Goal: Task Accomplishment & Management: Manage account settings

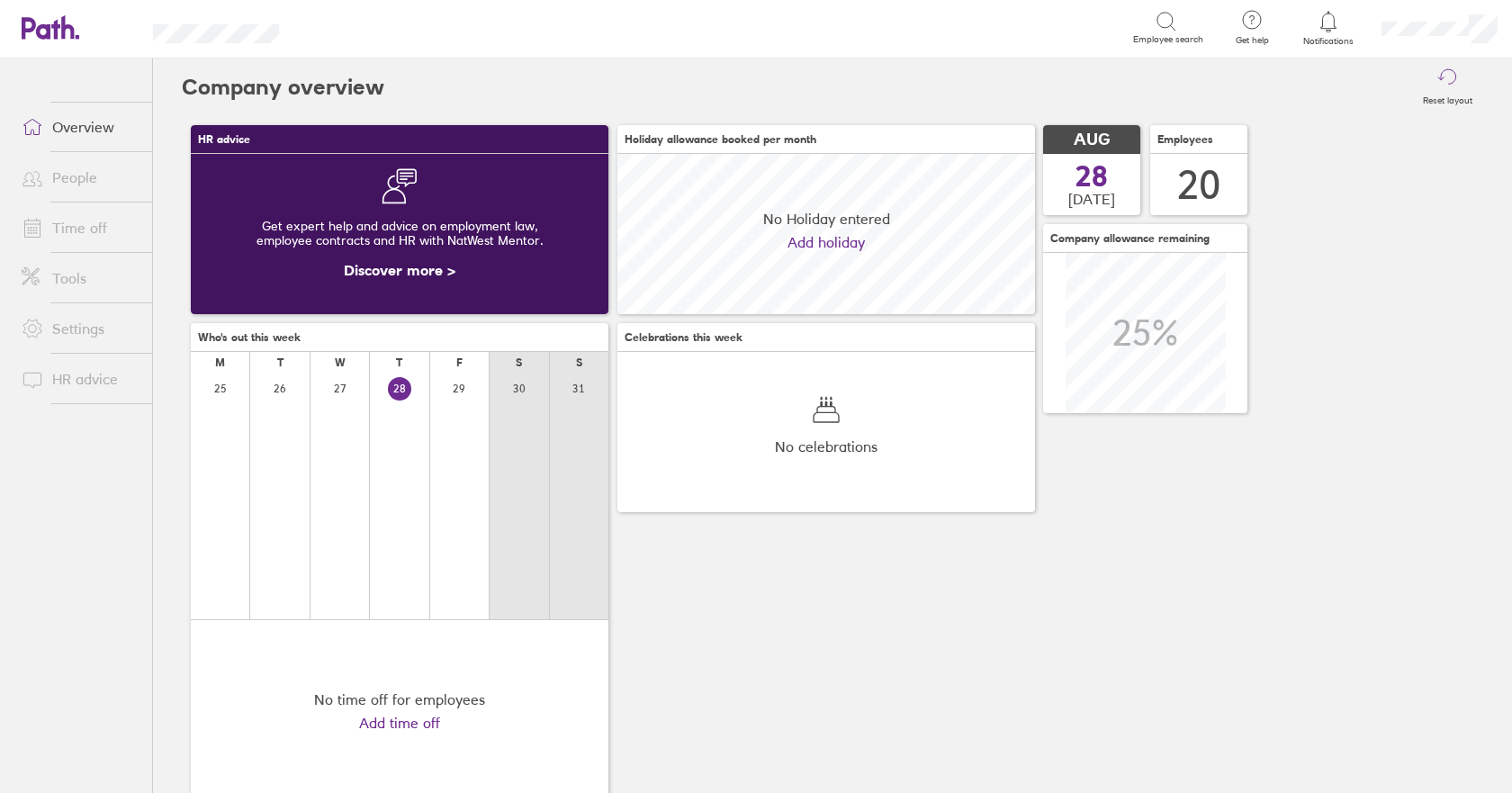
scroll to position [160, 418]
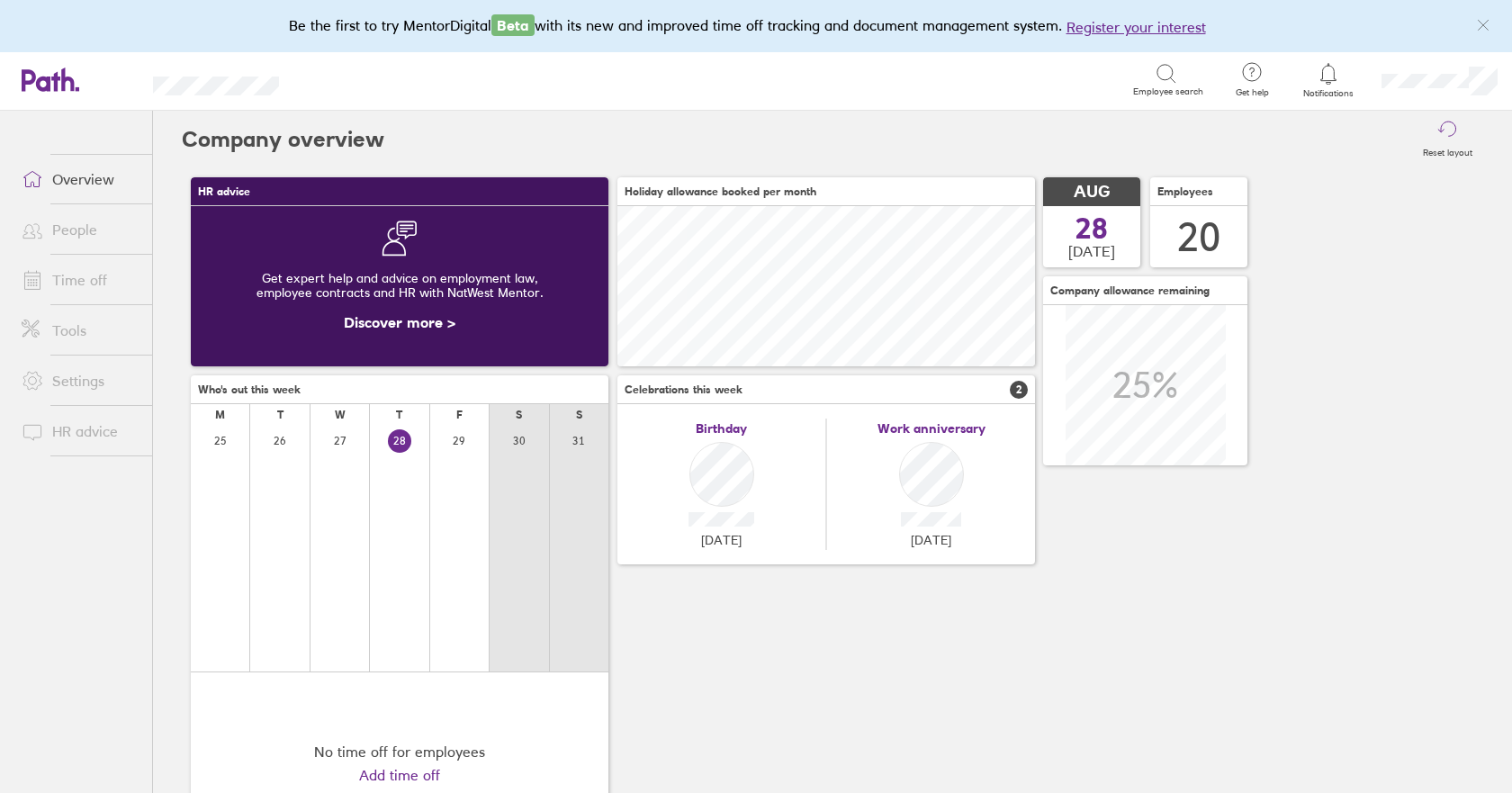
click at [82, 277] on link "Time off" at bounding box center [79, 279] width 144 height 36
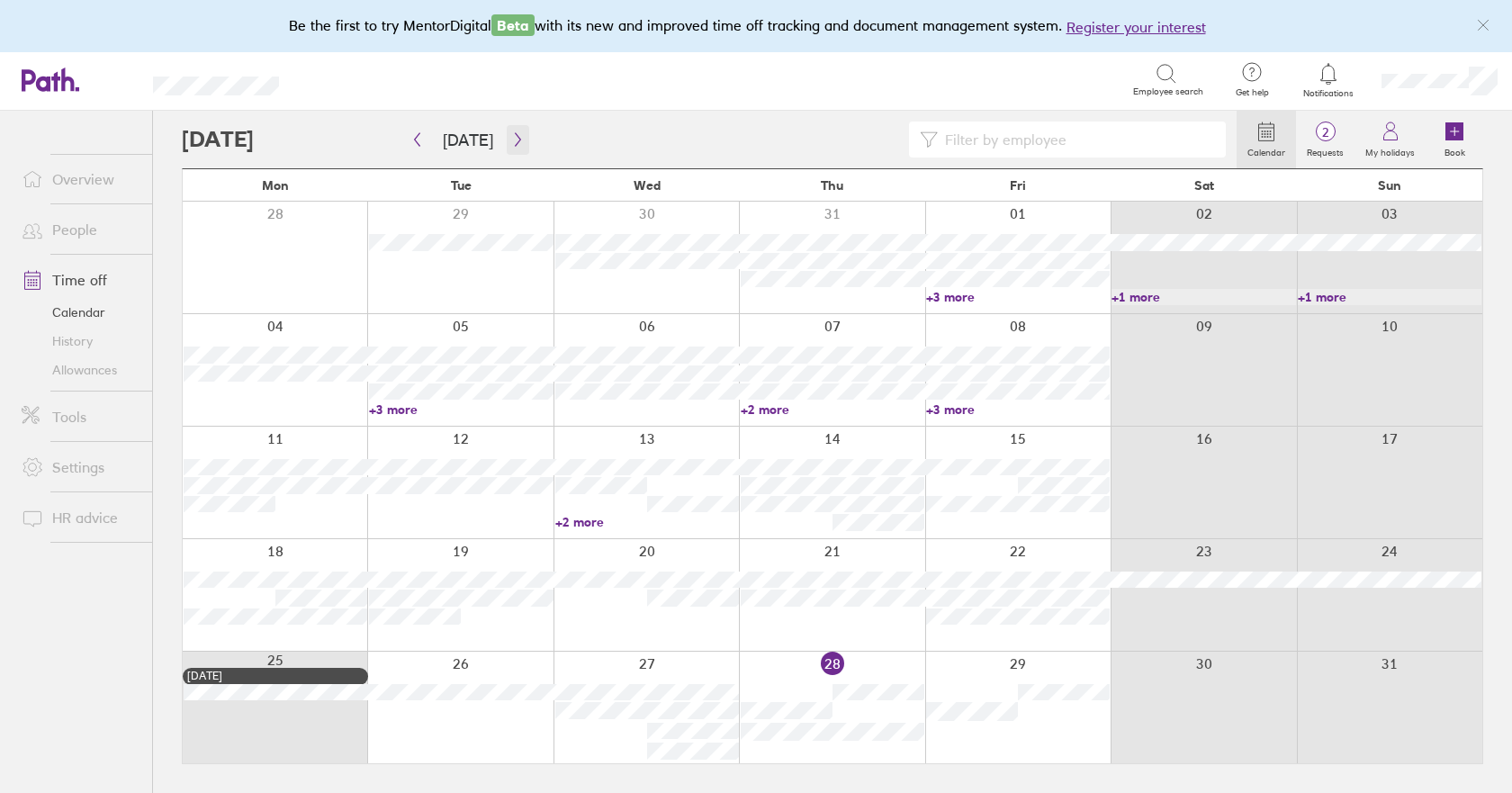
click at [507, 132] on button "button" at bounding box center [518, 140] width 22 height 30
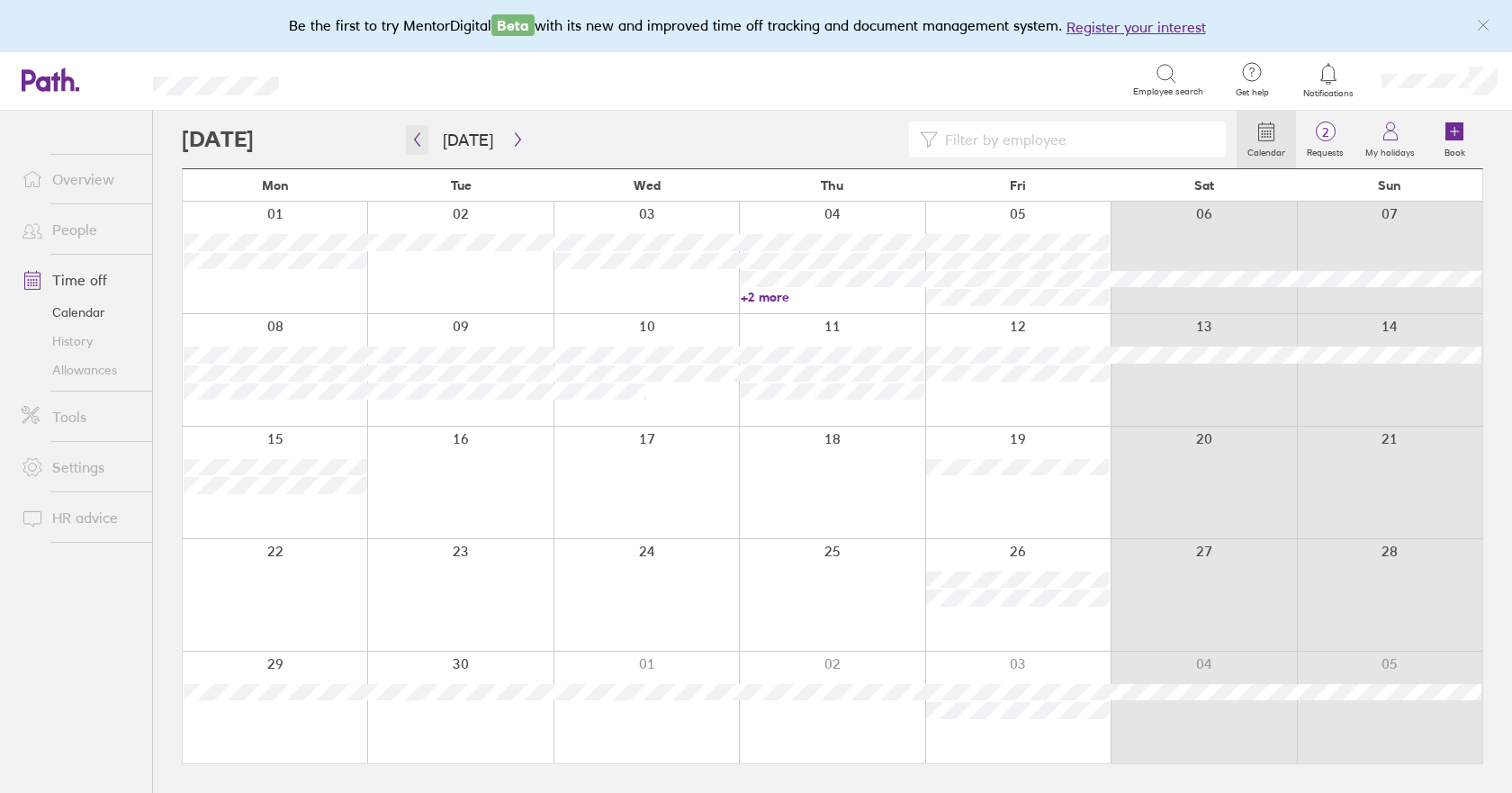
click at [417, 144] on icon "button" at bounding box center [417, 139] width 14 height 15
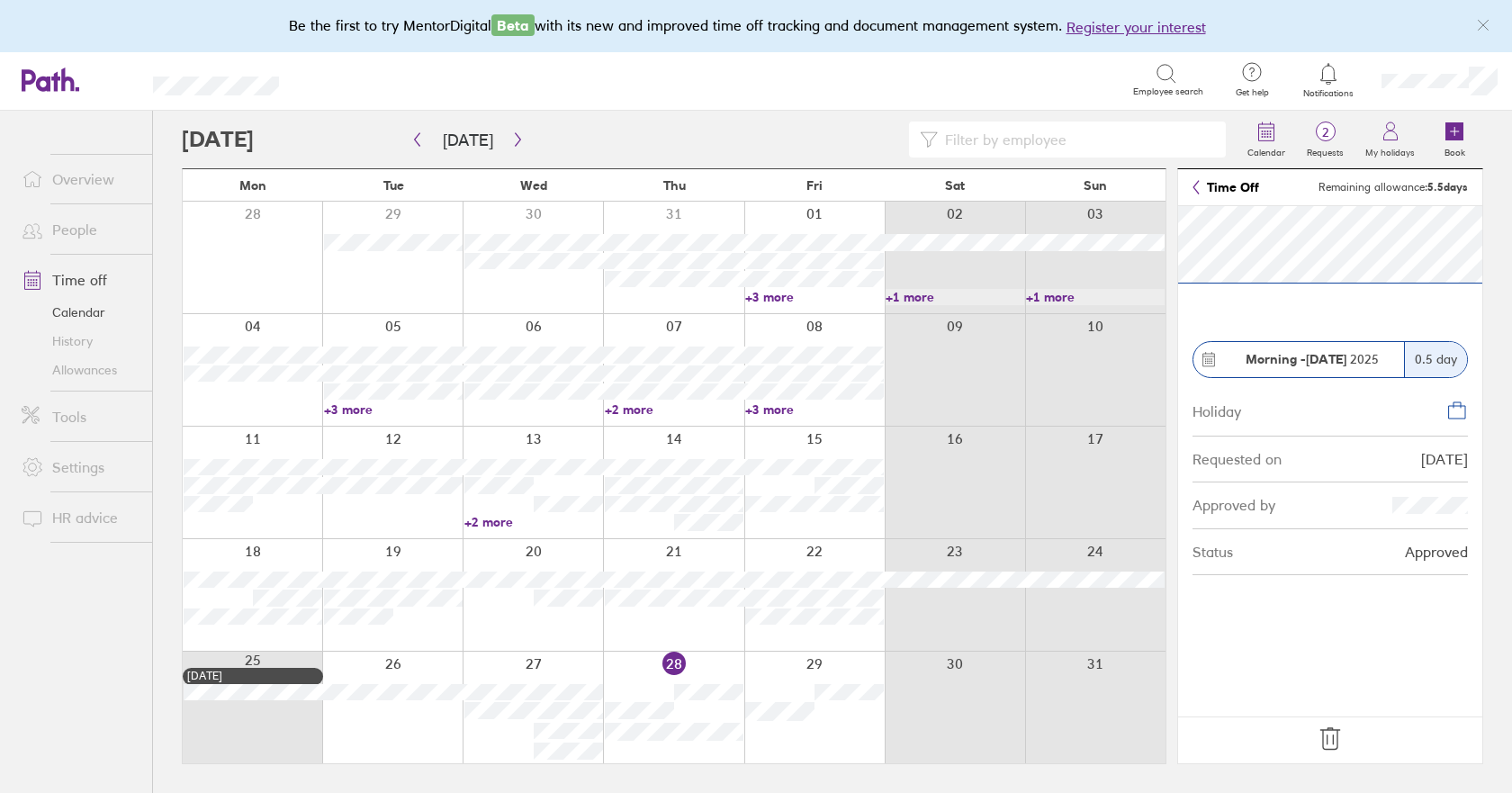
click at [1328, 745] on icon at bounding box center [1330, 739] width 29 height 29
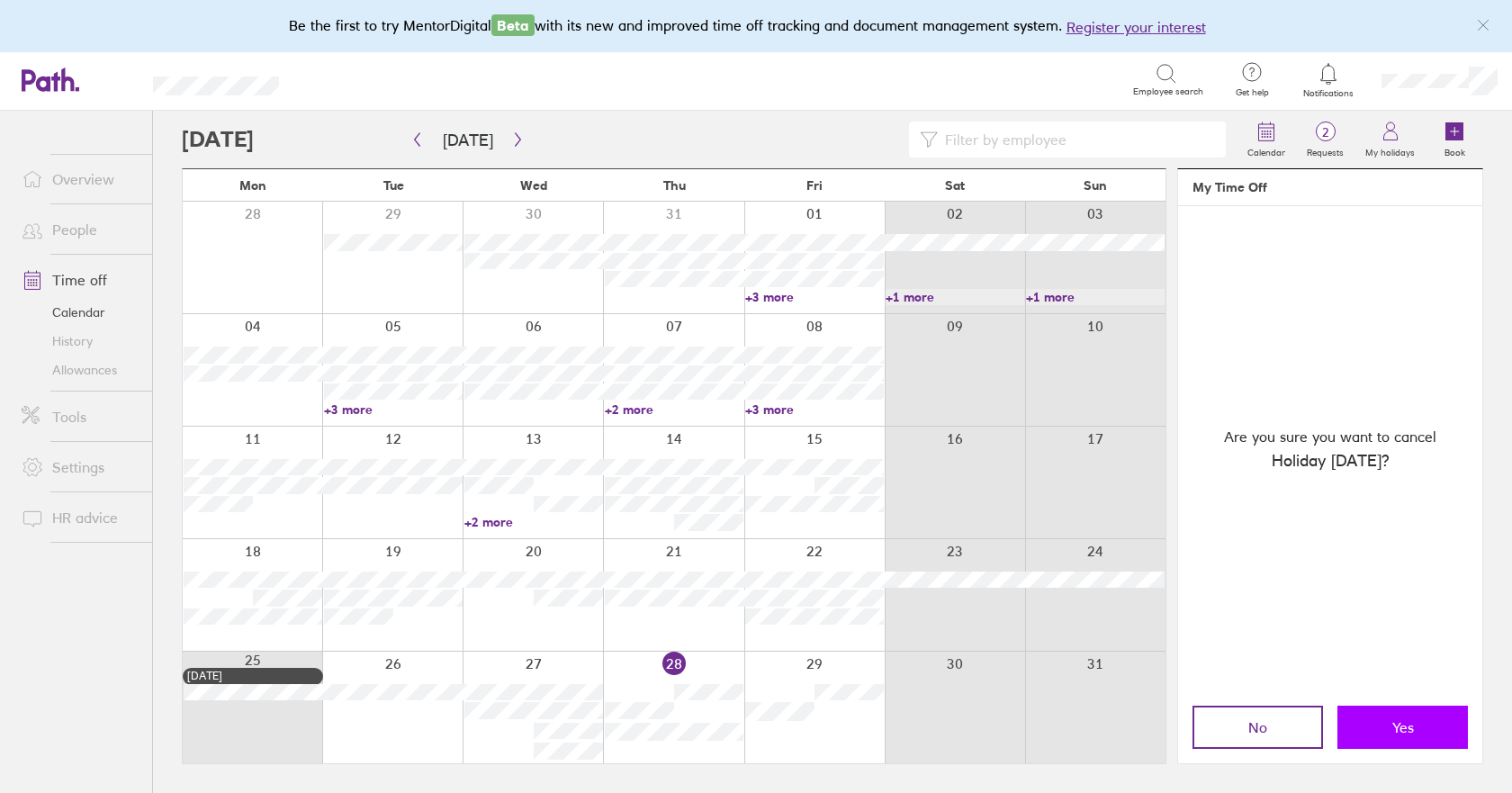
click at [1394, 732] on span "Yes" at bounding box center [1402, 727] width 21 height 16
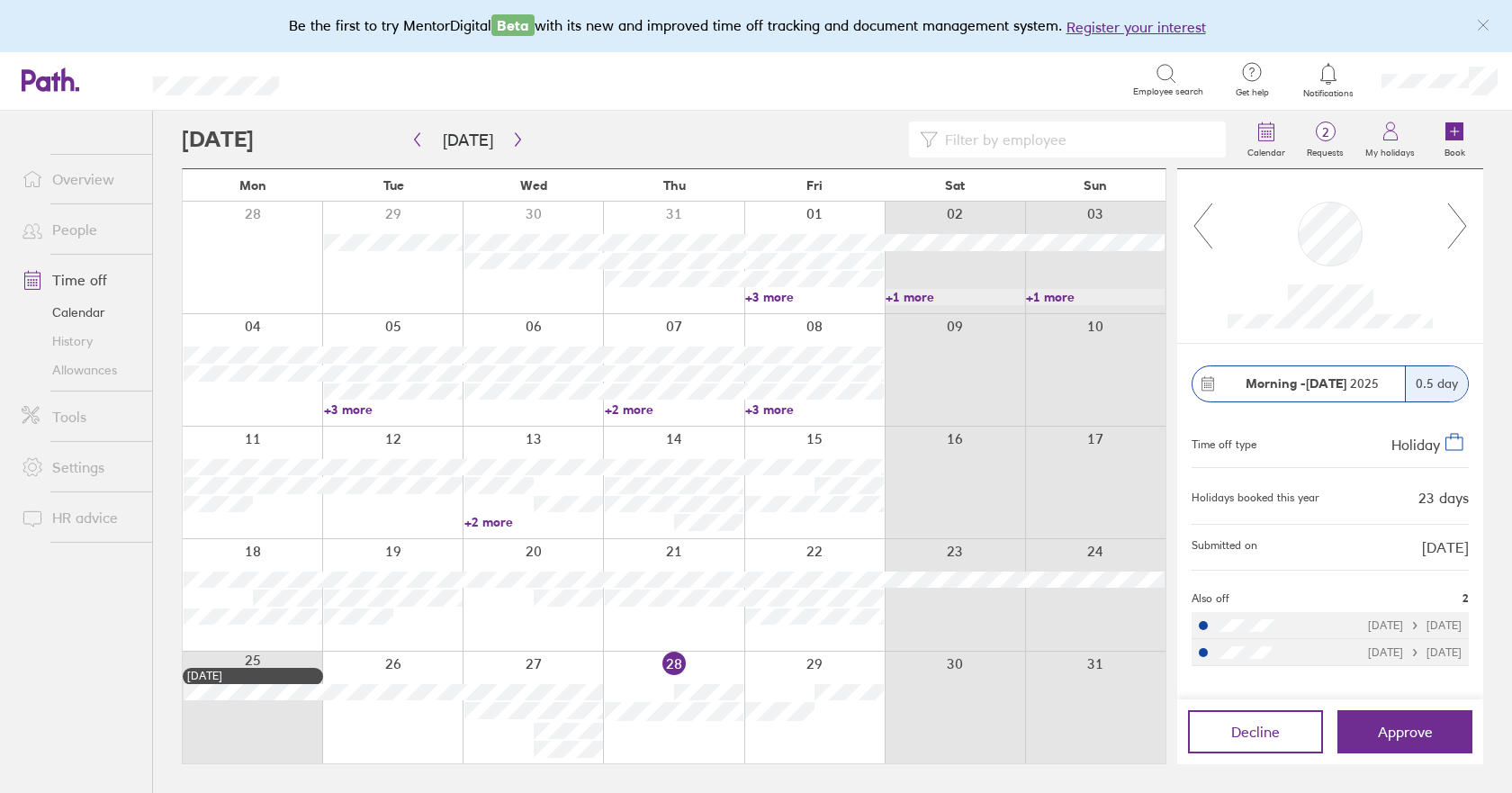
click at [71, 370] on link "Allowances" at bounding box center [79, 370] width 144 height 29
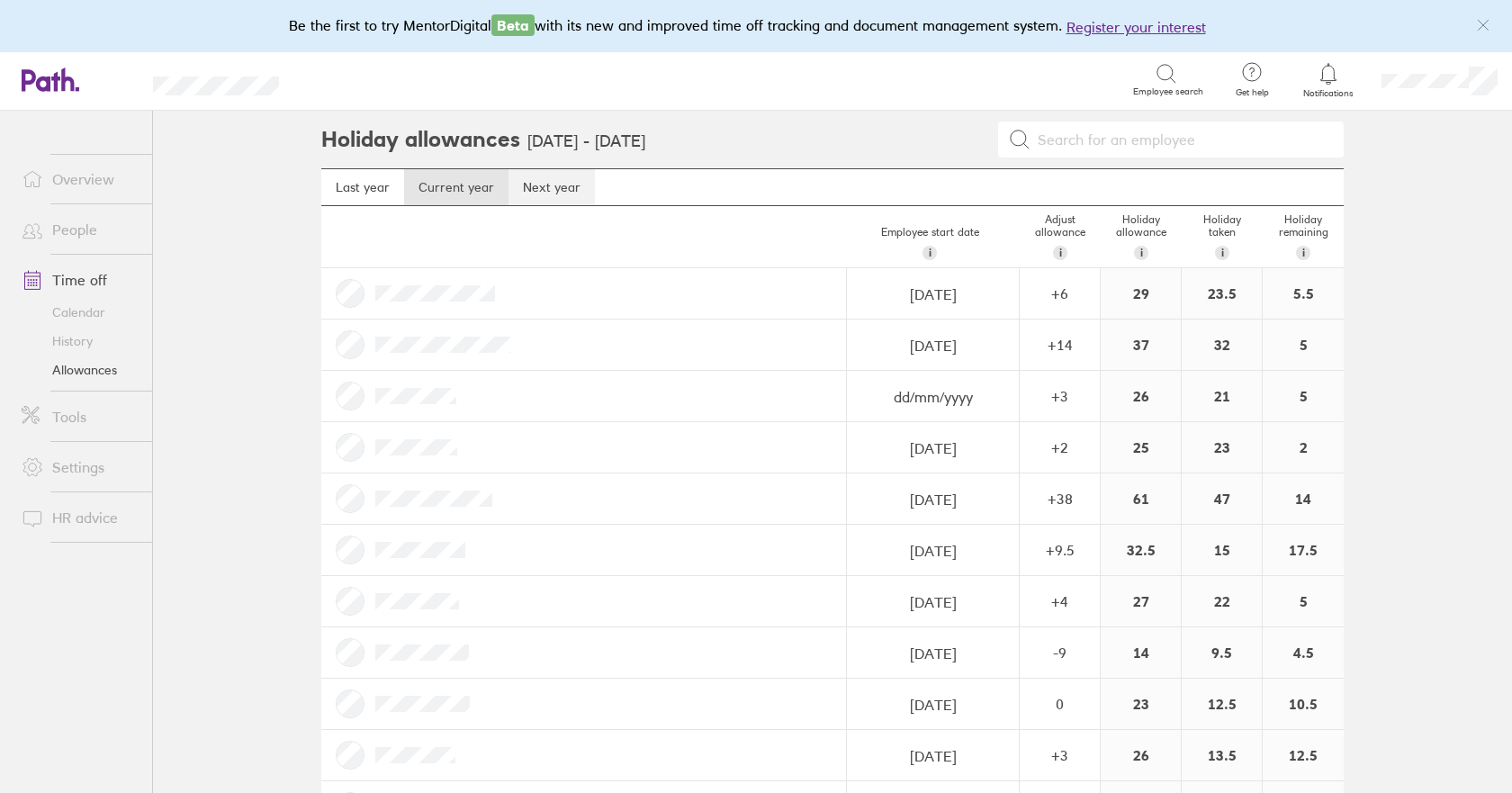
click at [526, 183] on link "Next year" at bounding box center [551, 187] width 86 height 36
click at [432, 189] on link "Current year" at bounding box center [457, 187] width 105 height 36
click at [66, 310] on link "Calendar" at bounding box center [79, 312] width 144 height 29
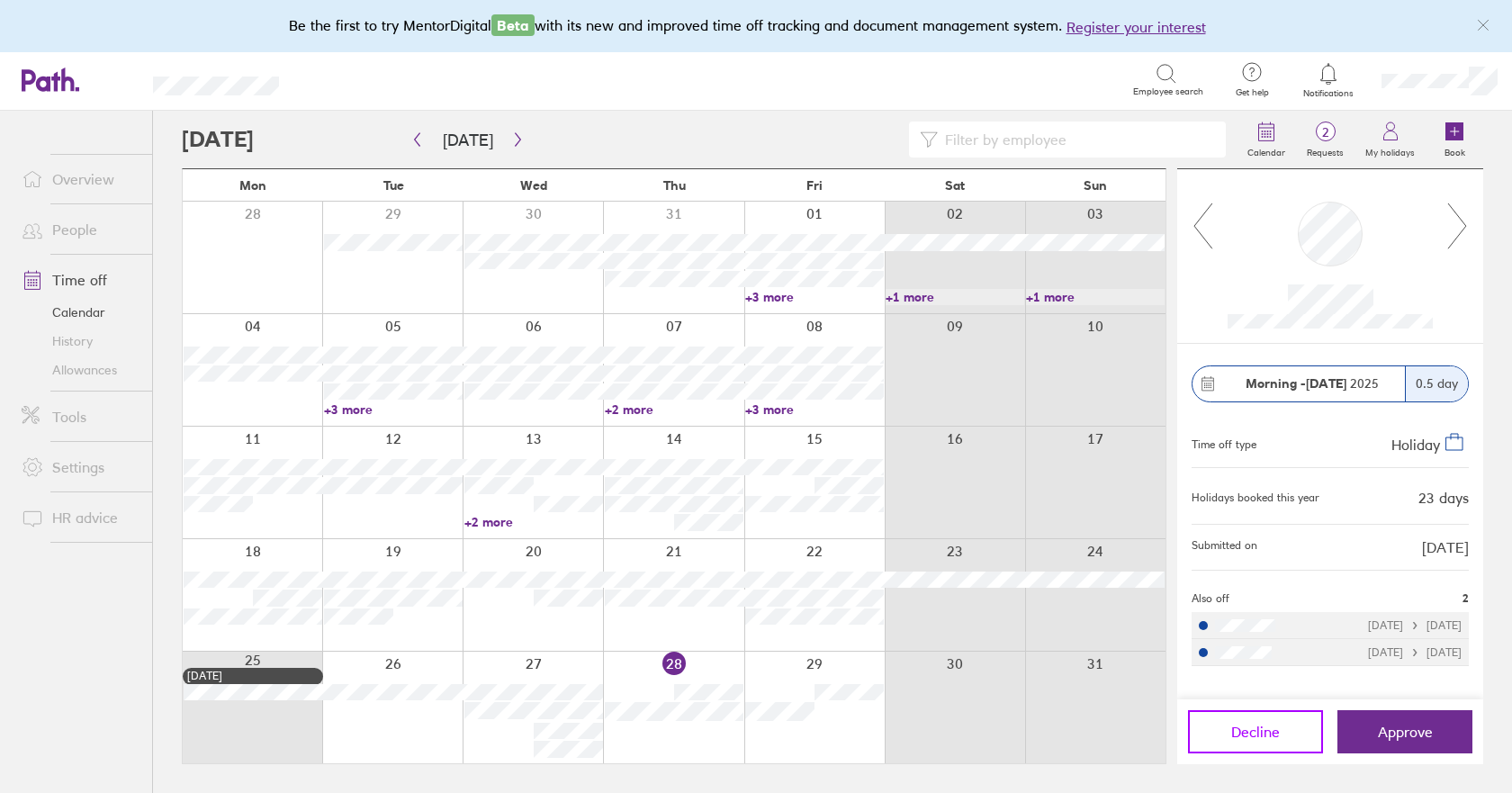
click at [1294, 741] on button "Decline" at bounding box center [1254, 731] width 135 height 44
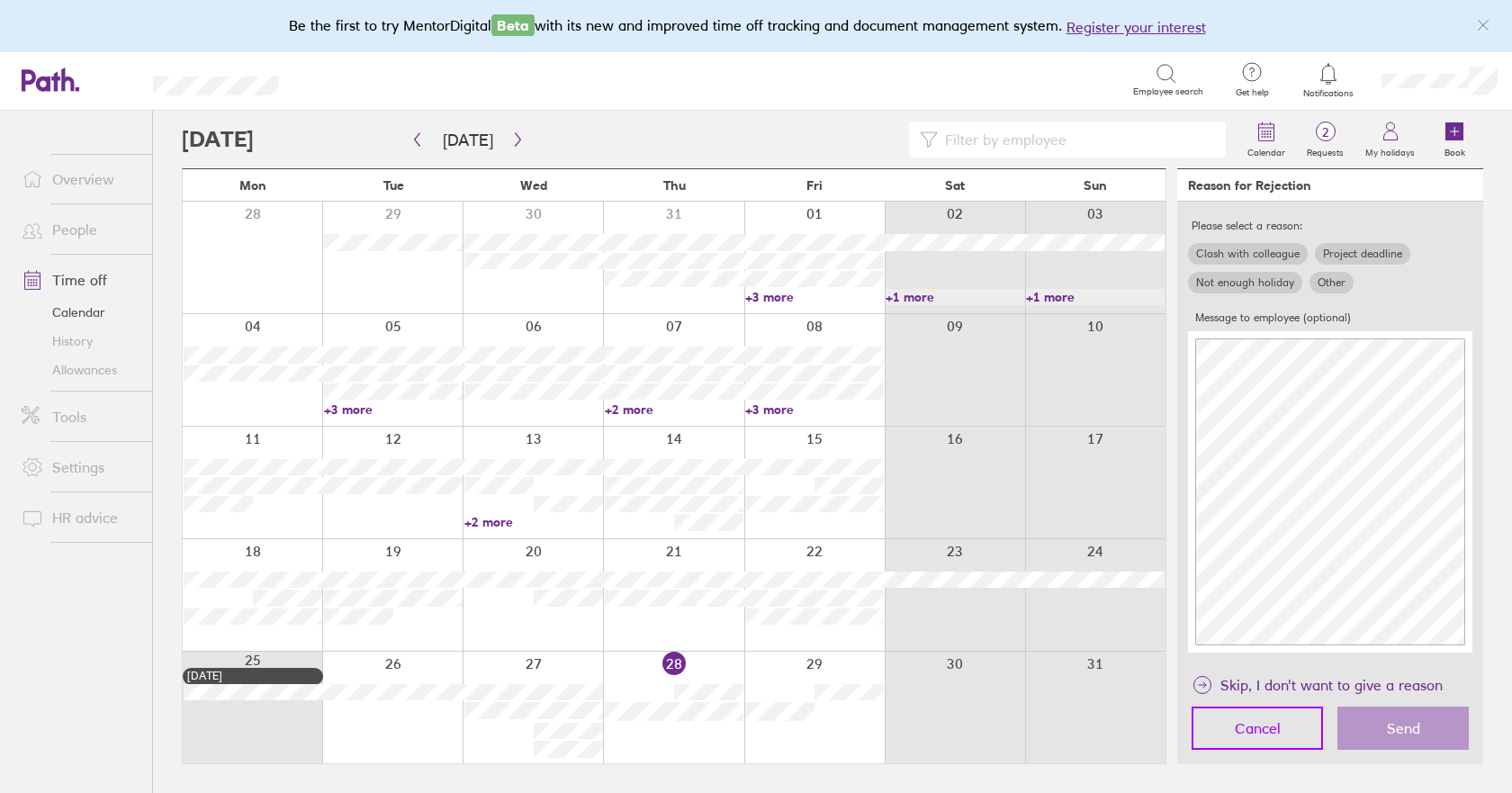
click at [1220, 725] on button "Cancel" at bounding box center [1257, 728] width 132 height 44
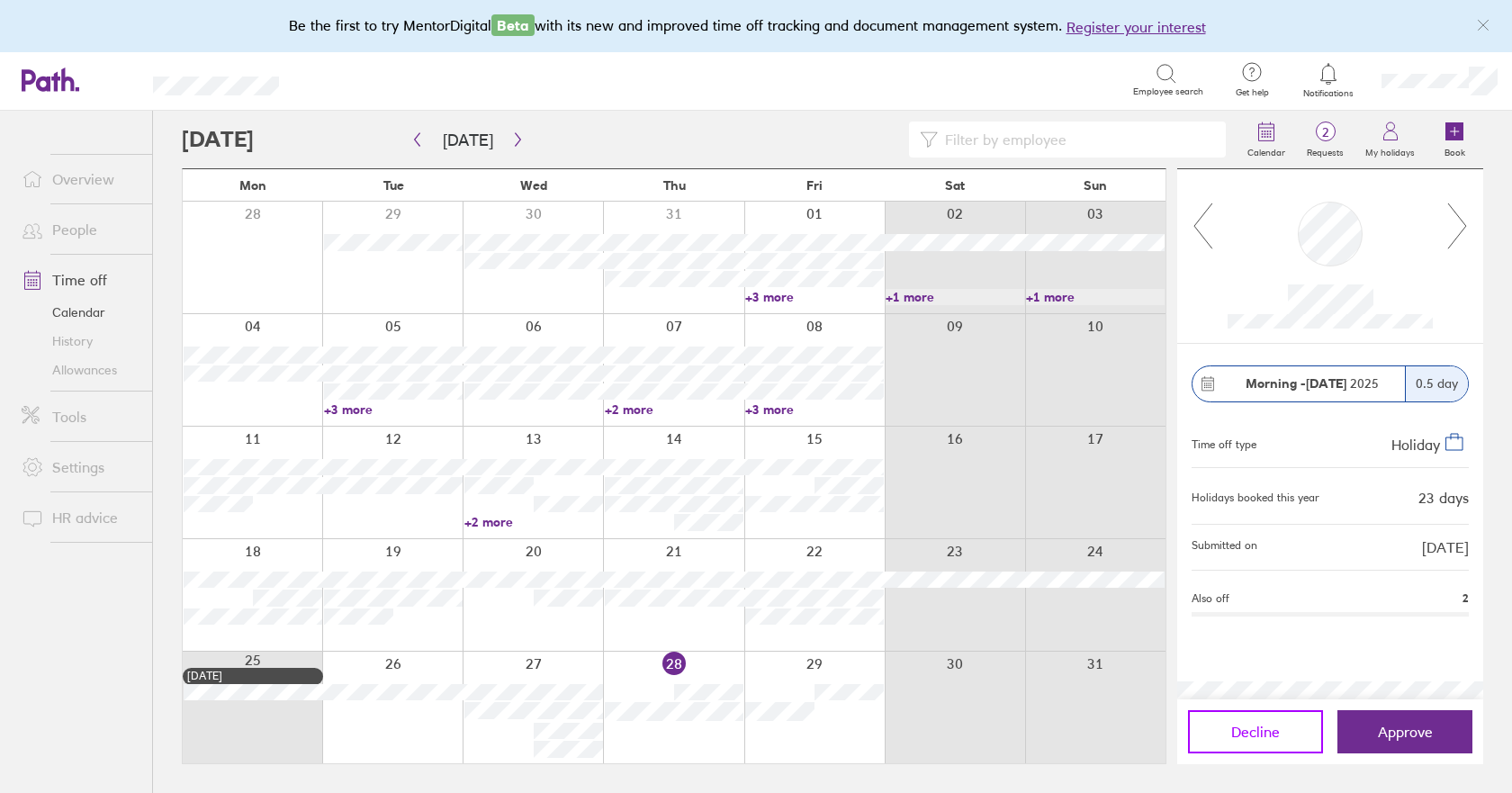
click at [1270, 730] on span "Decline" at bounding box center [1255, 731] width 48 height 16
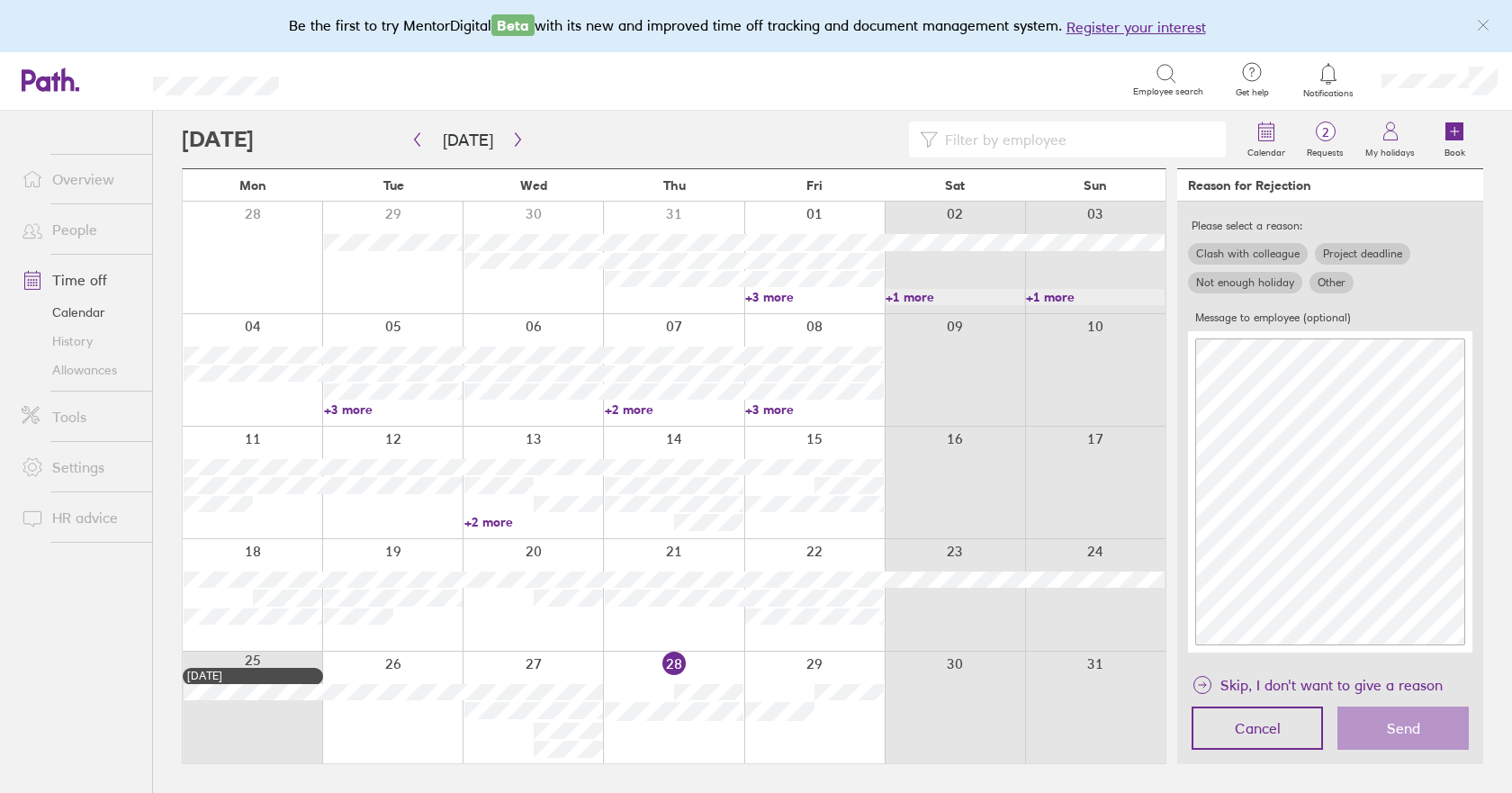
click at [1275, 282] on label "Not enough holiday" at bounding box center [1244, 282] width 114 height 21
click at [0, 0] on input "Not enough holiday" at bounding box center [0, 0] width 0 height 0
click at [1404, 731] on span "Send" at bounding box center [1403, 728] width 33 height 16
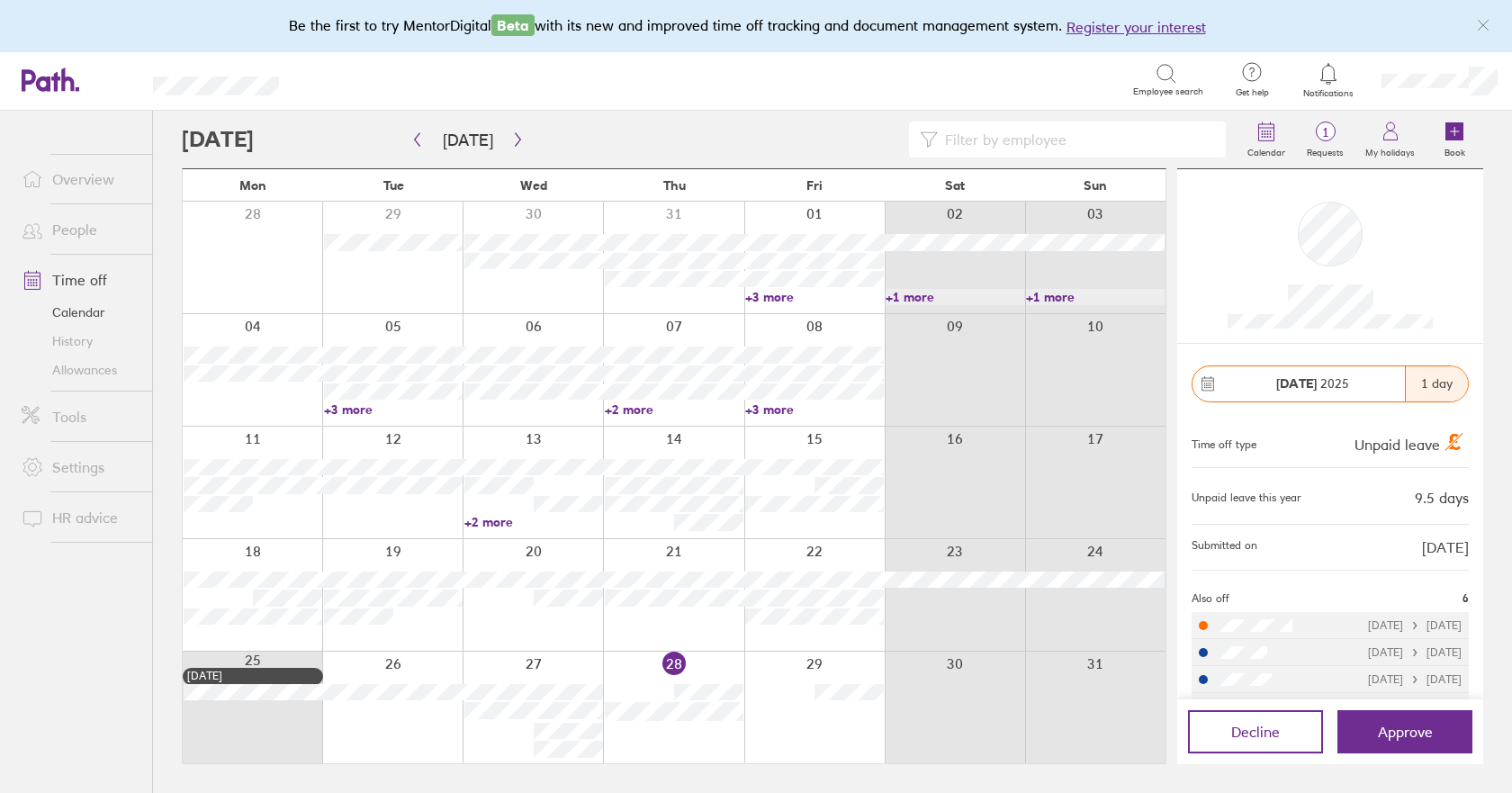
click at [793, 693] on div at bounding box center [814, 707] width 141 height 111
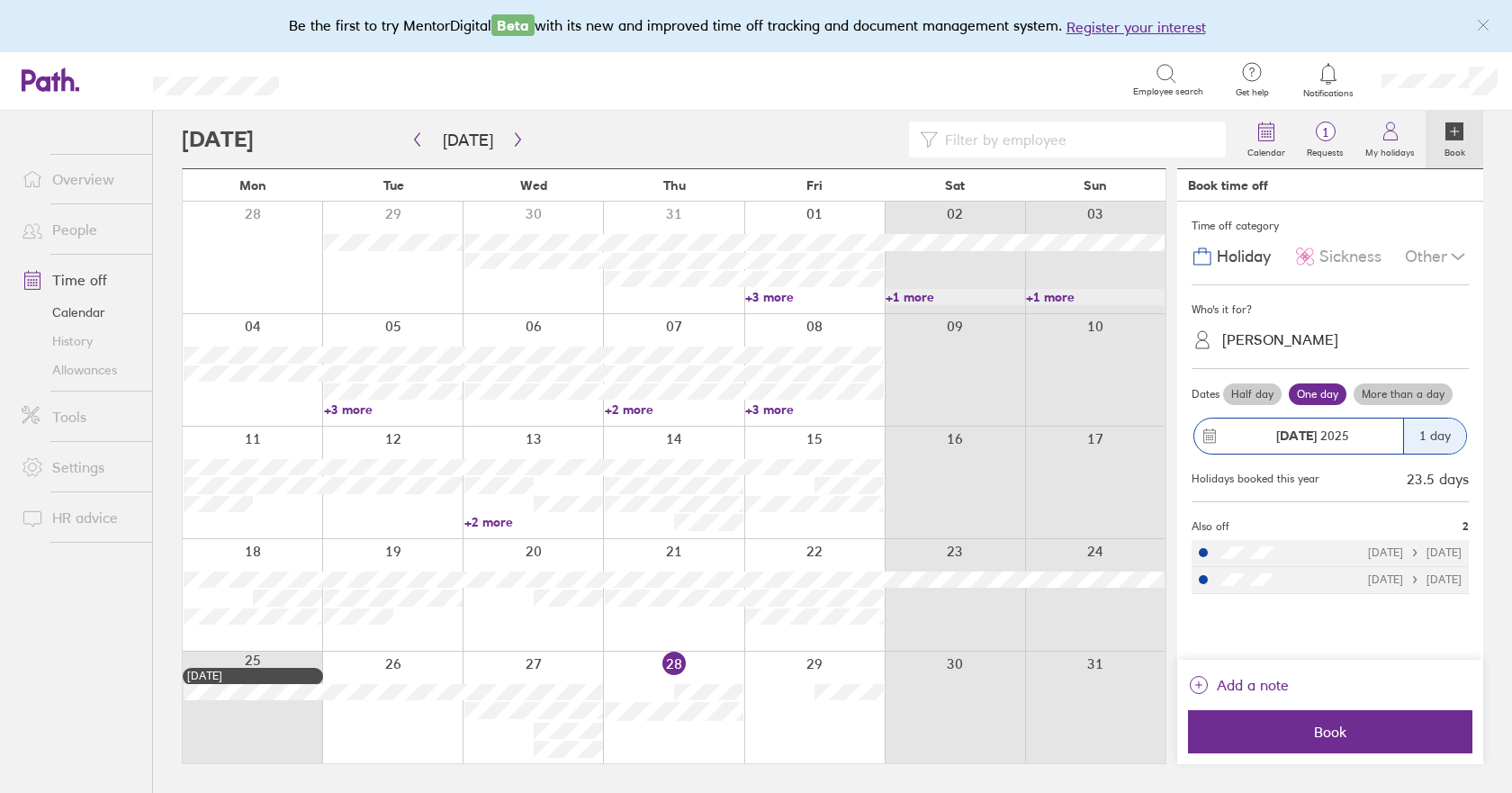
click at [1285, 342] on div "[PERSON_NAME]" at bounding box center [1280, 340] width 116 height 17
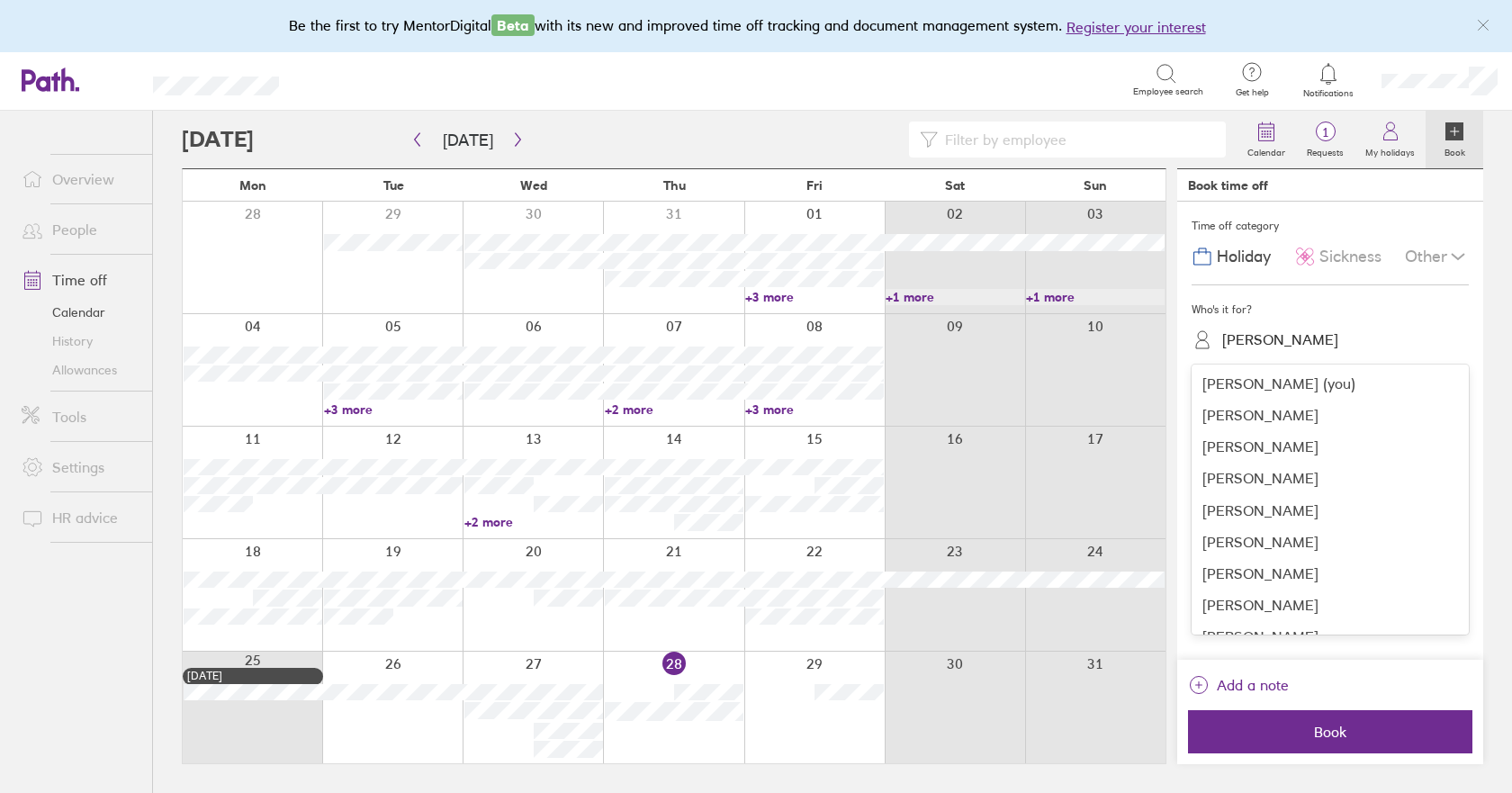
scroll to position [370, 0]
click at [1274, 522] on div "[PERSON_NAME]" at bounding box center [1330, 520] width 277 height 31
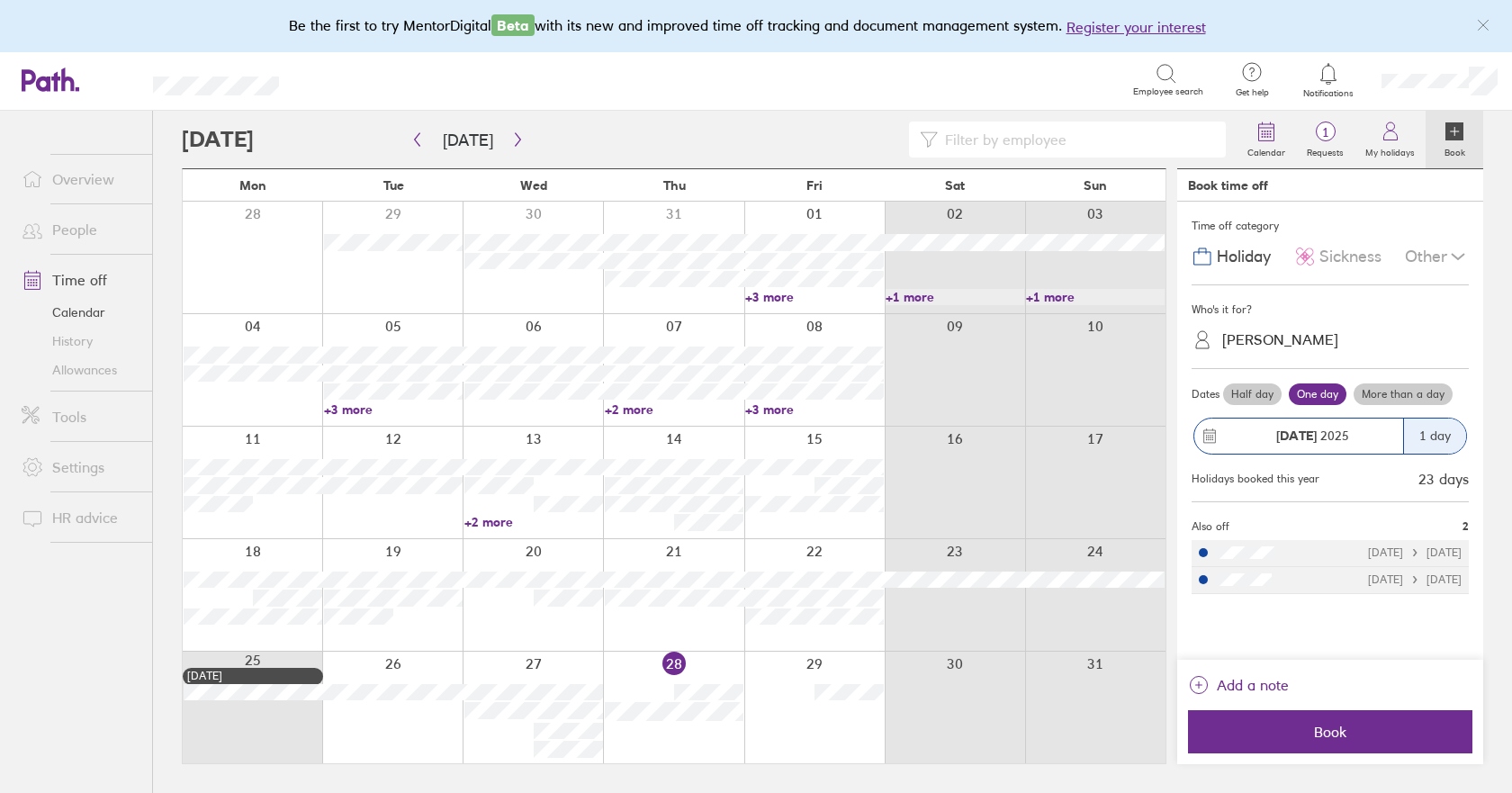
click at [1255, 396] on label "Half day" at bounding box center [1252, 394] width 58 height 21
click at [0, 0] on input "Half day" at bounding box center [0, 0] width 0 height 0
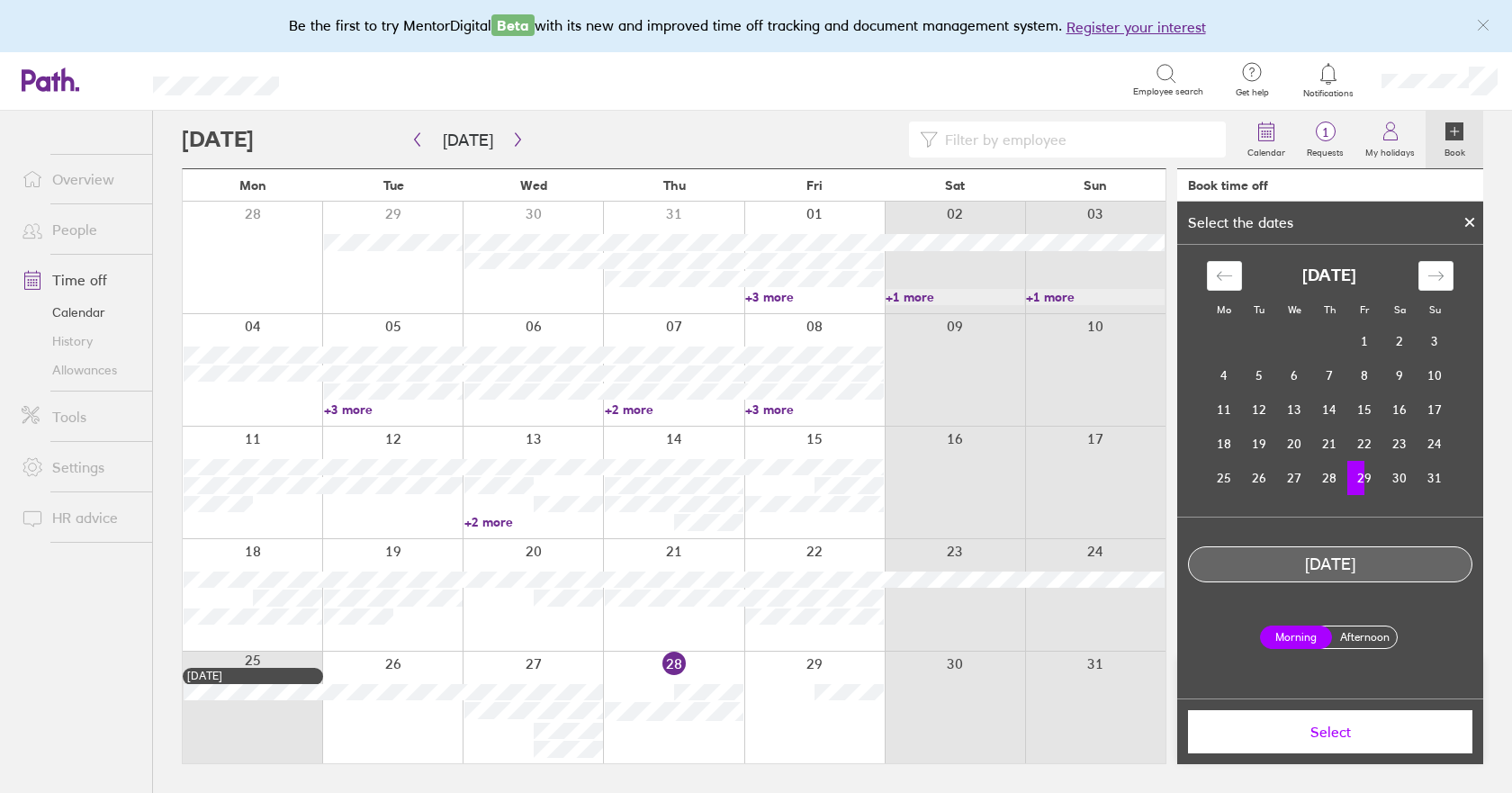
click at [1322, 731] on span "Select" at bounding box center [1329, 731] width 259 height 16
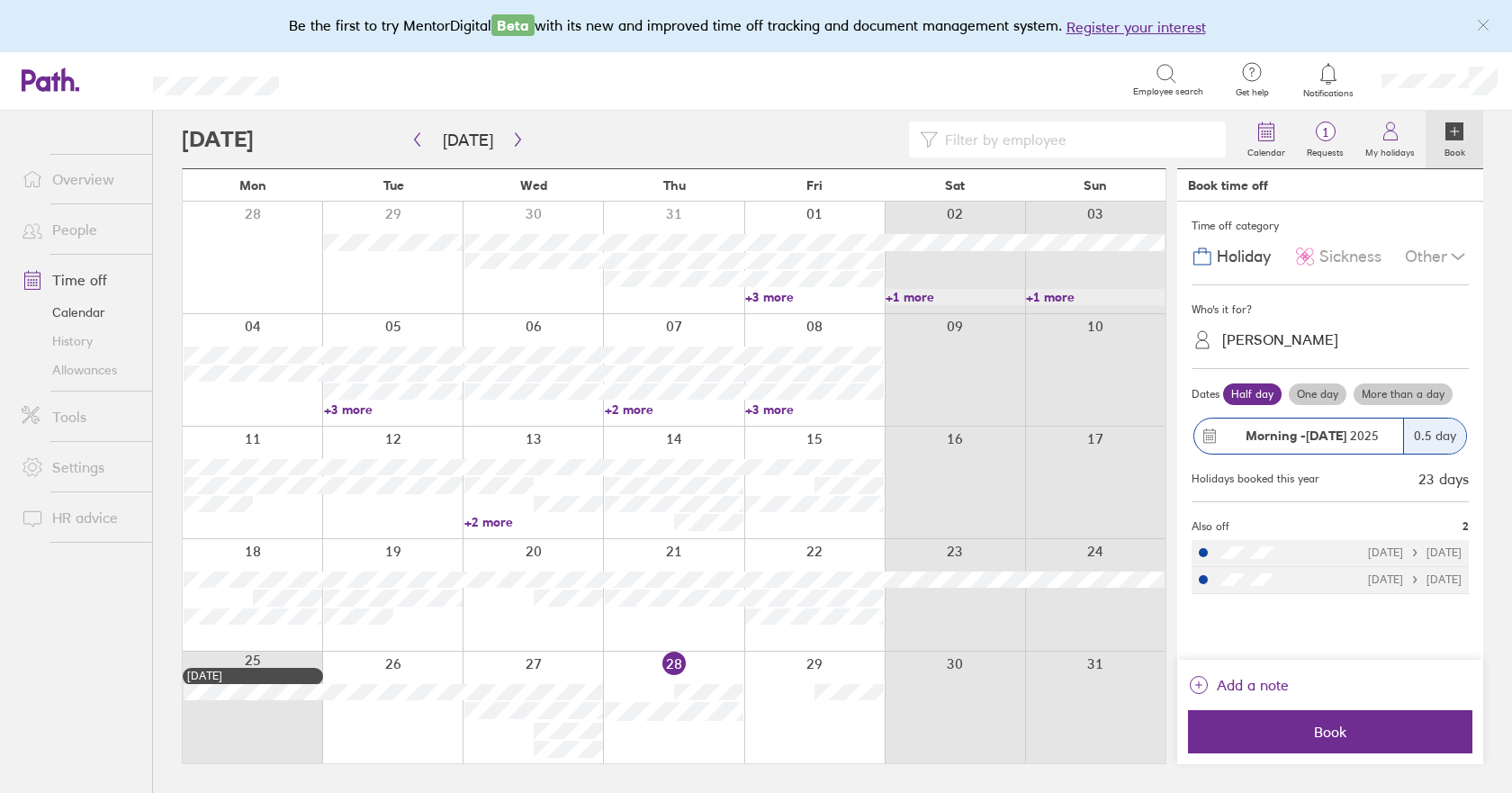
click at [1419, 253] on div "Other" at bounding box center [1436, 256] width 64 height 34
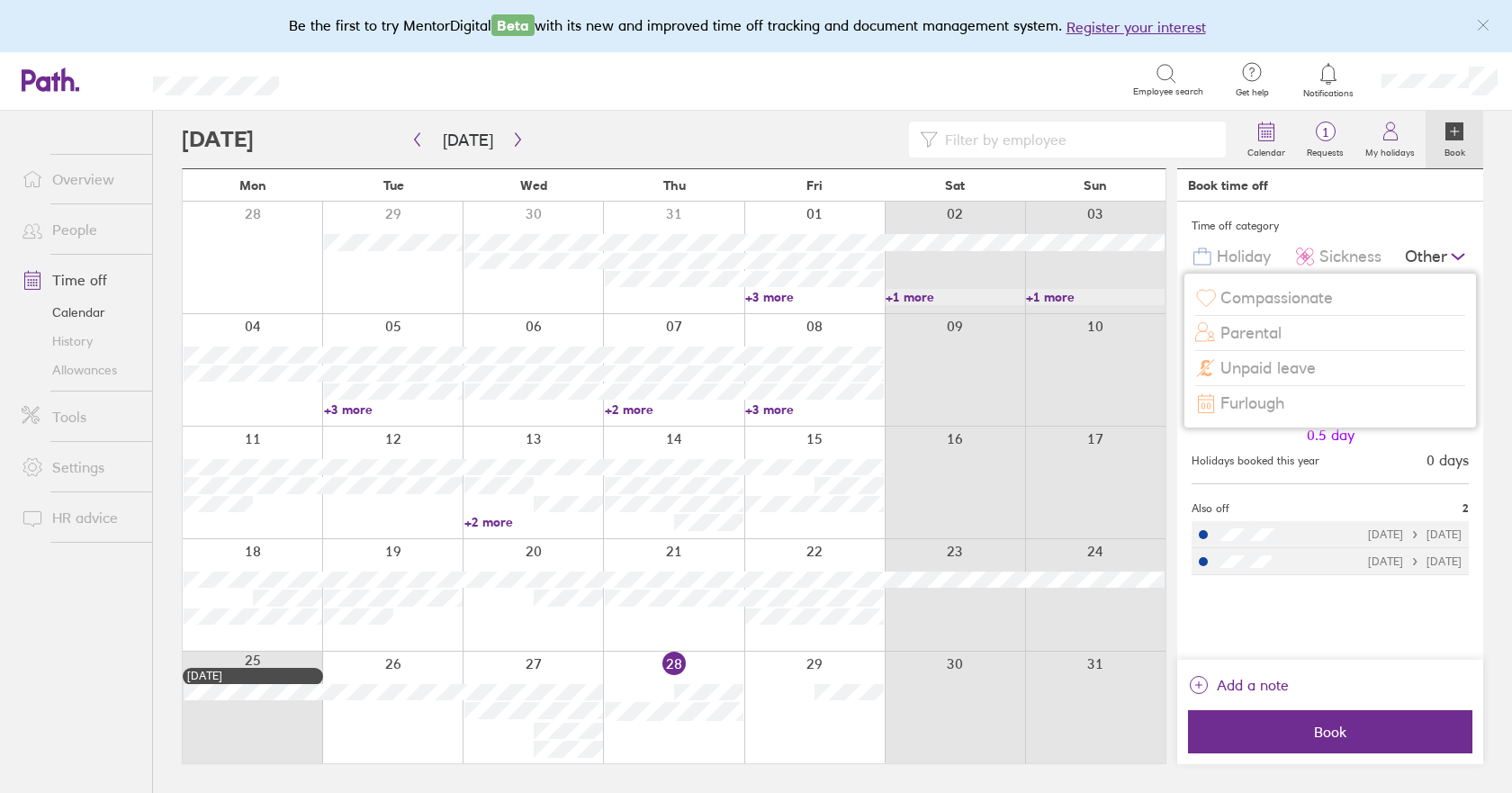
click at [1287, 368] on span "Unpaid leave" at bounding box center [1268, 367] width 95 height 18
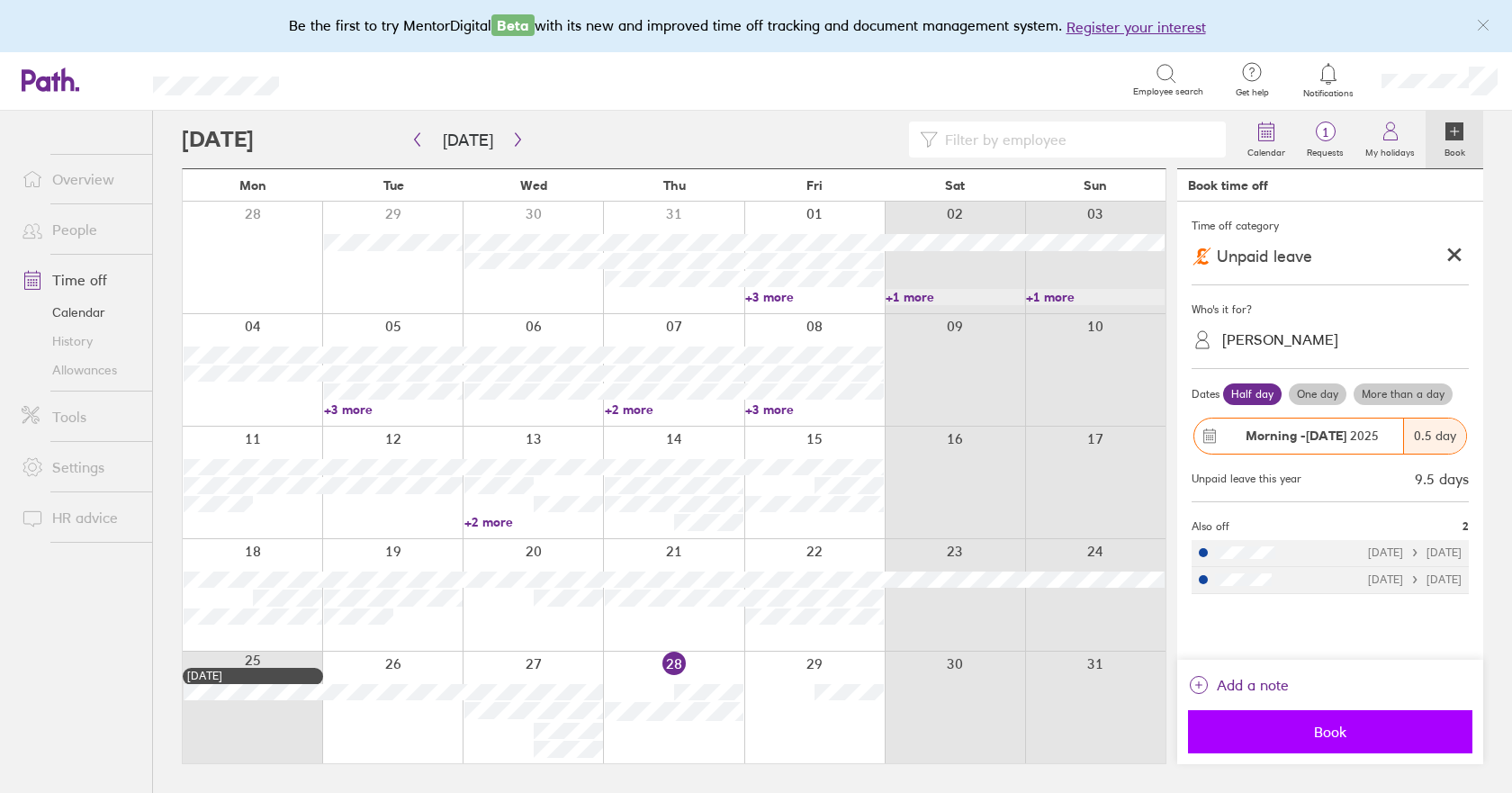
click at [1327, 732] on span "Book" at bounding box center [1329, 731] width 259 height 16
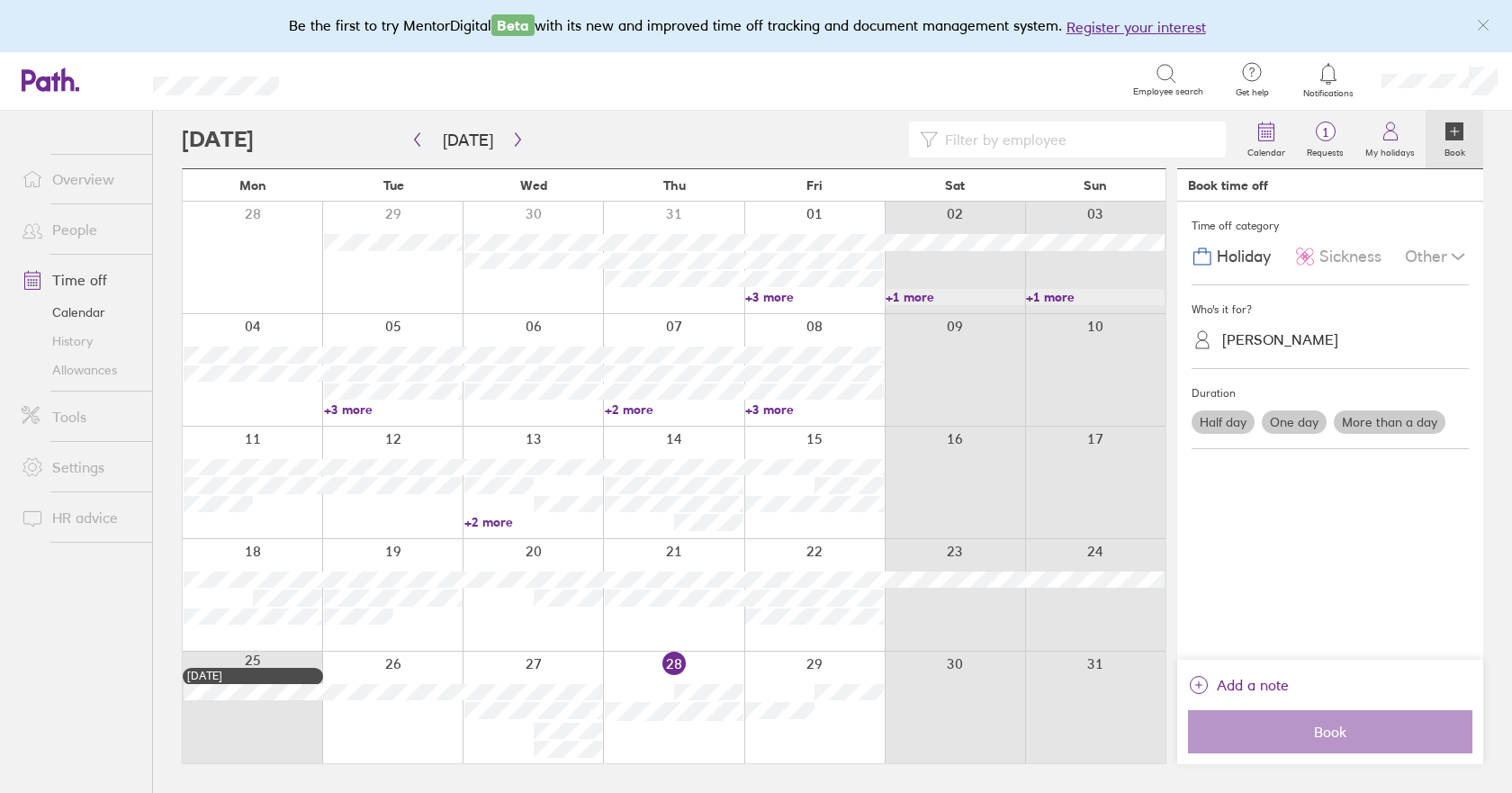
click at [93, 370] on link "Allowances" at bounding box center [79, 370] width 144 height 29
